Goal: Browse casually

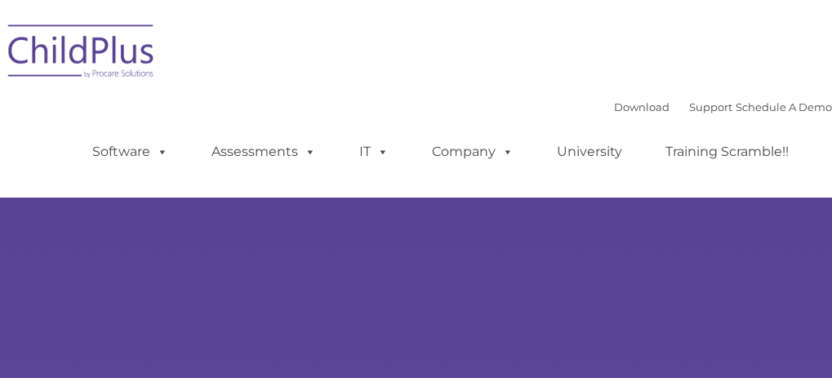
type input ""
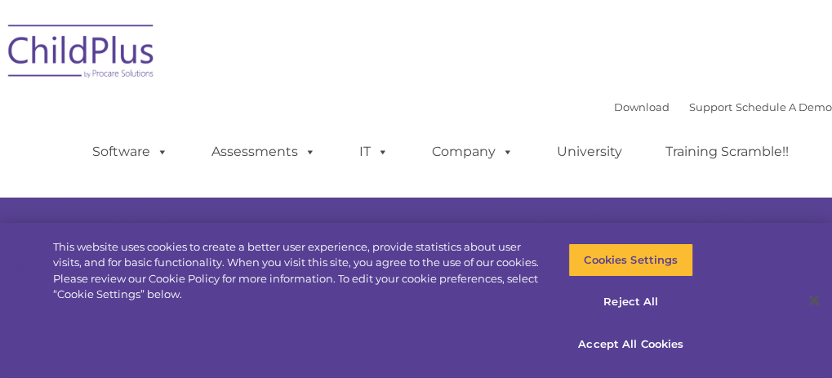
select select "MEDIUM"
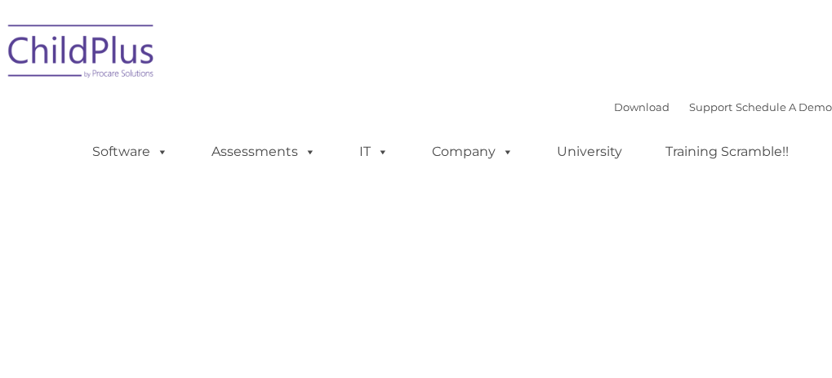
type input ""
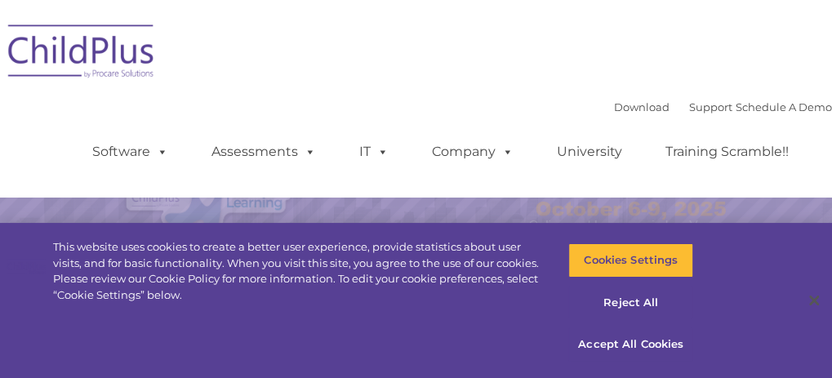
select select "MEDIUM"
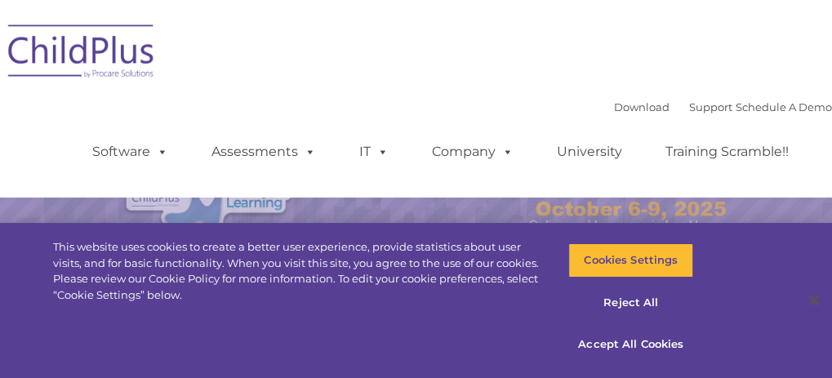
select select "MEDIUM"
